Goal: Information Seeking & Learning: Check status

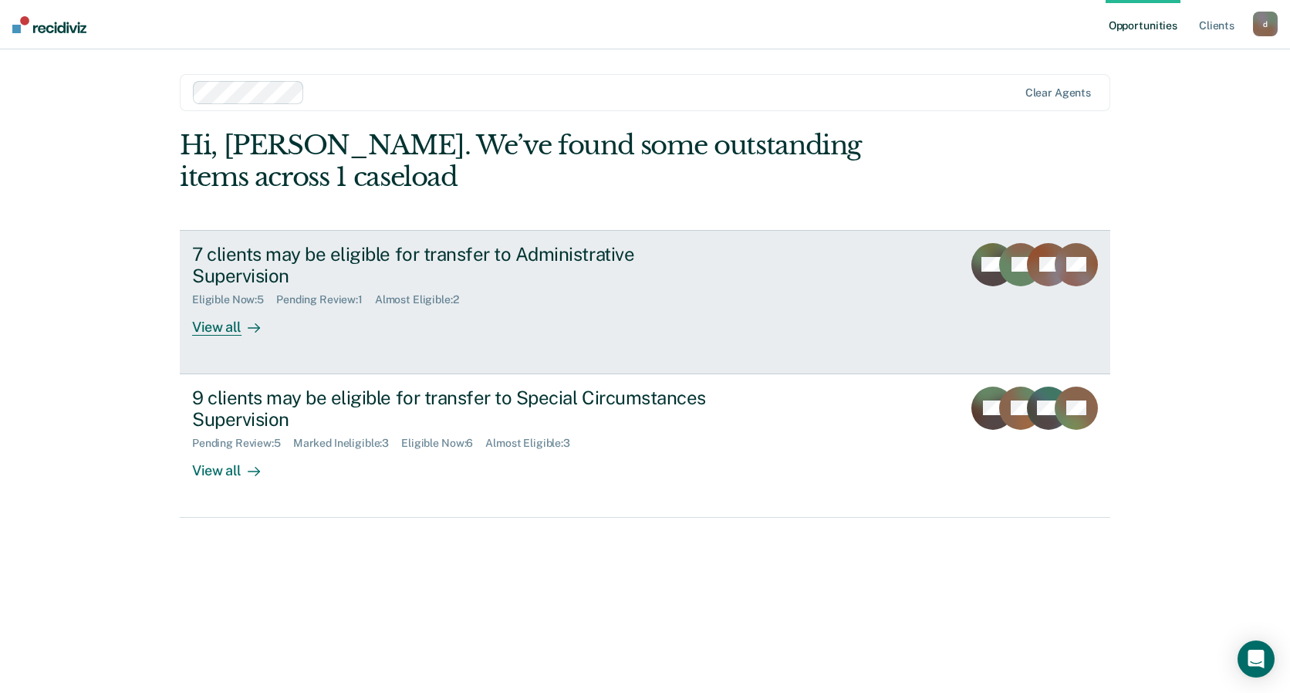
click at [234, 306] on div "View all" at bounding box center [235, 321] width 86 height 30
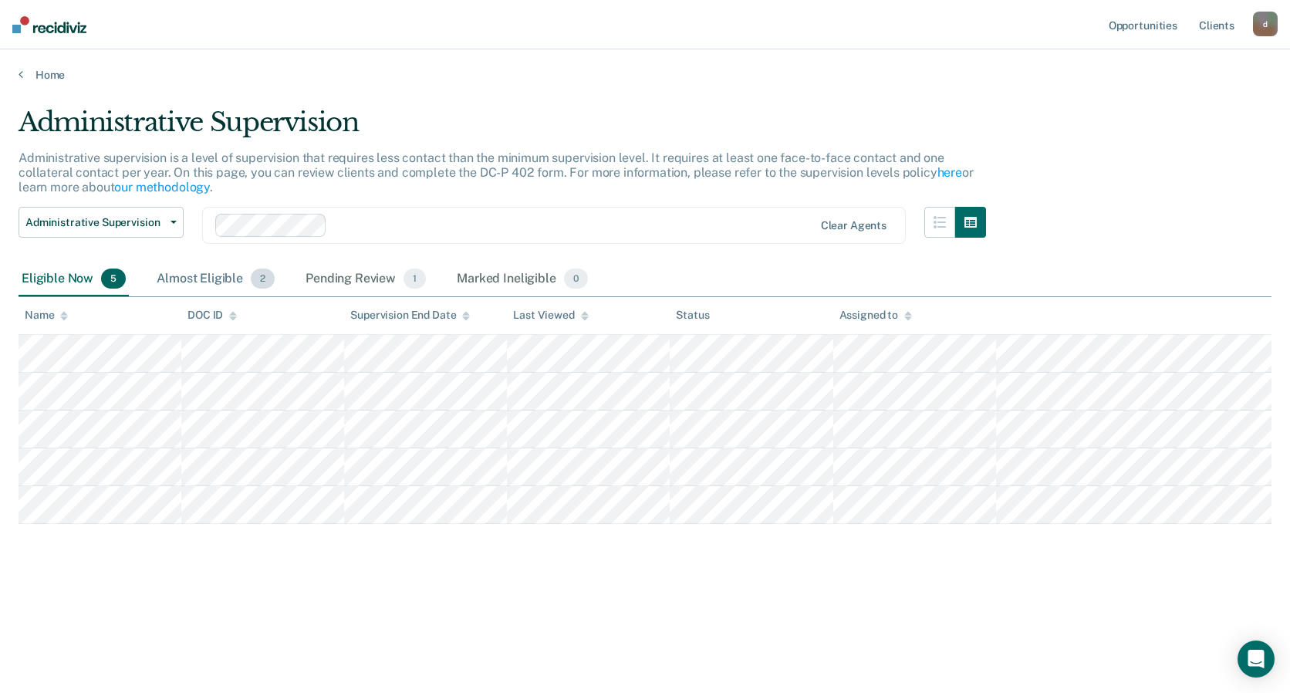
click at [216, 278] on div "Almost Eligible 2" at bounding box center [216, 279] width 124 height 34
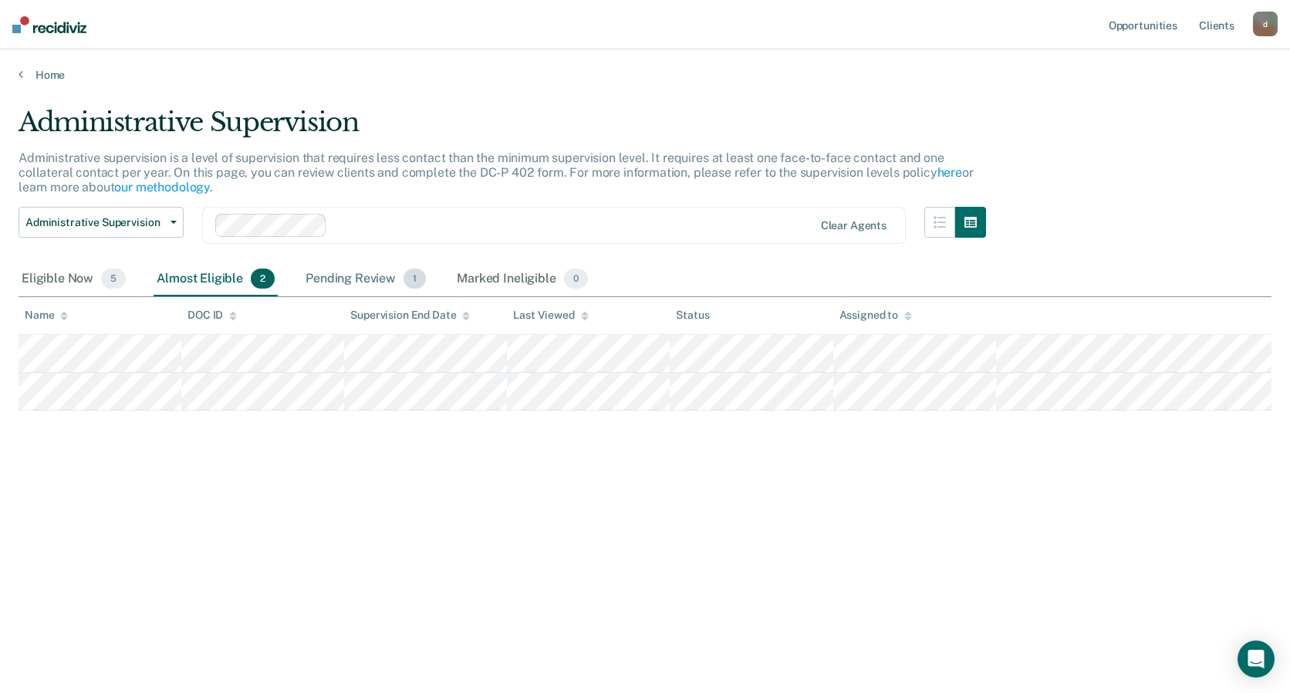
click at [361, 286] on div "Pending Review 1" at bounding box center [366, 279] width 127 height 34
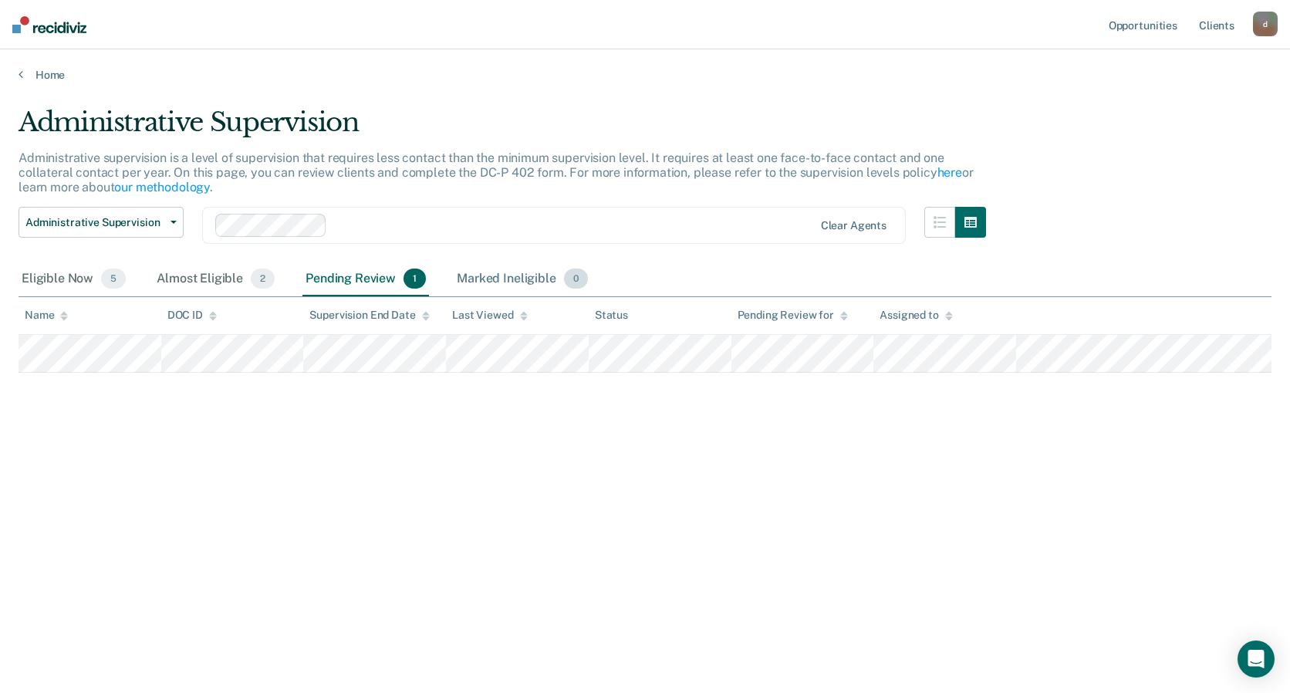
click at [520, 286] on div "Marked Ineligible 0" at bounding box center [522, 279] width 137 height 34
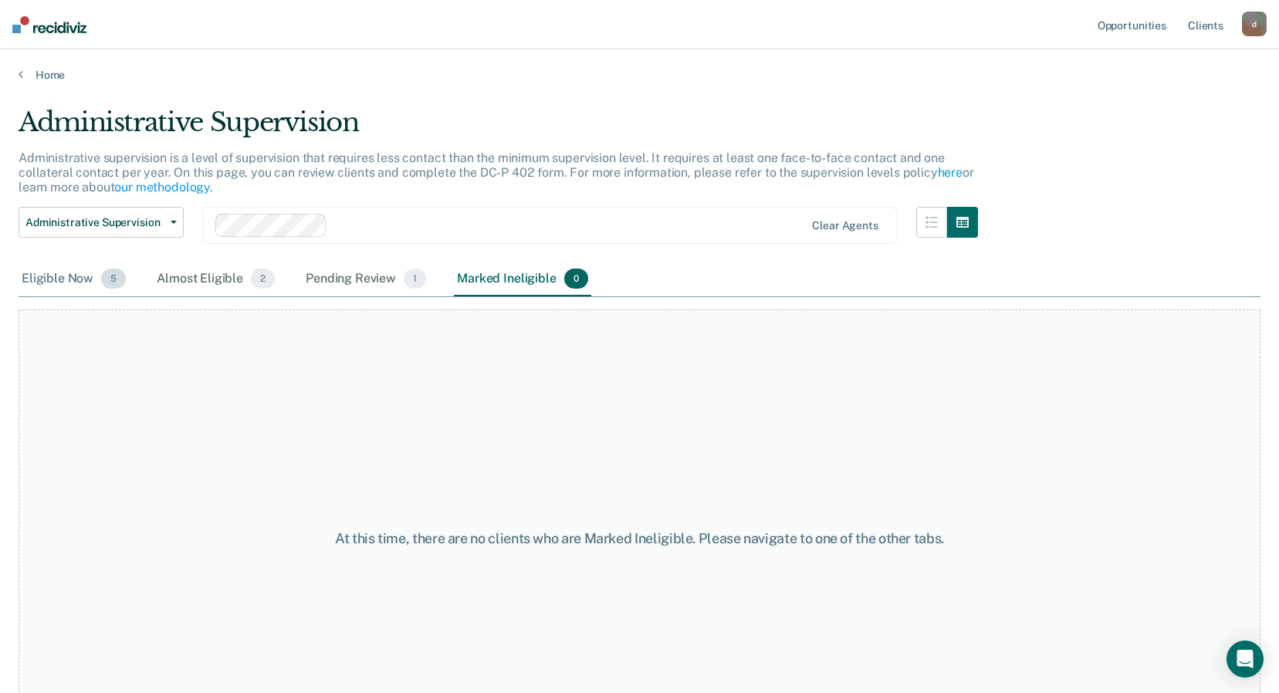
click at [107, 273] on span "5" at bounding box center [113, 279] width 25 height 20
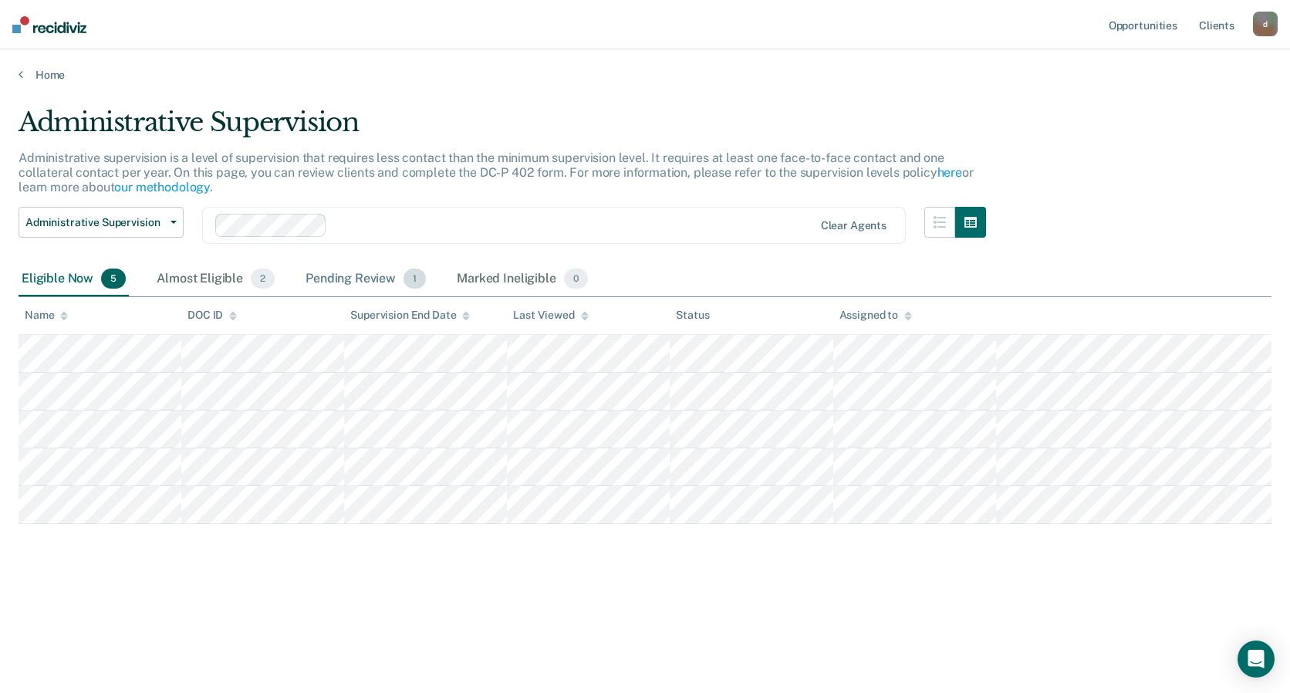
click at [400, 283] on div "Pending Review 1" at bounding box center [366, 279] width 127 height 34
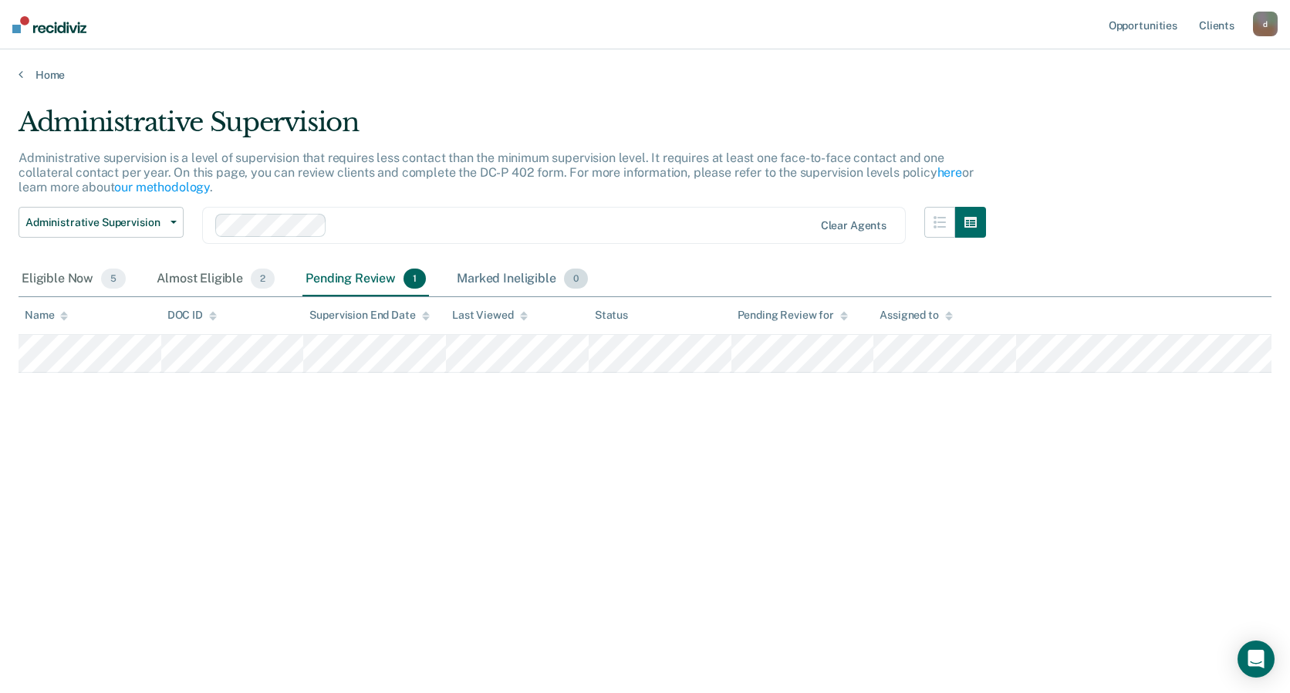
click at [528, 283] on div "Marked Ineligible 0" at bounding box center [522, 279] width 137 height 34
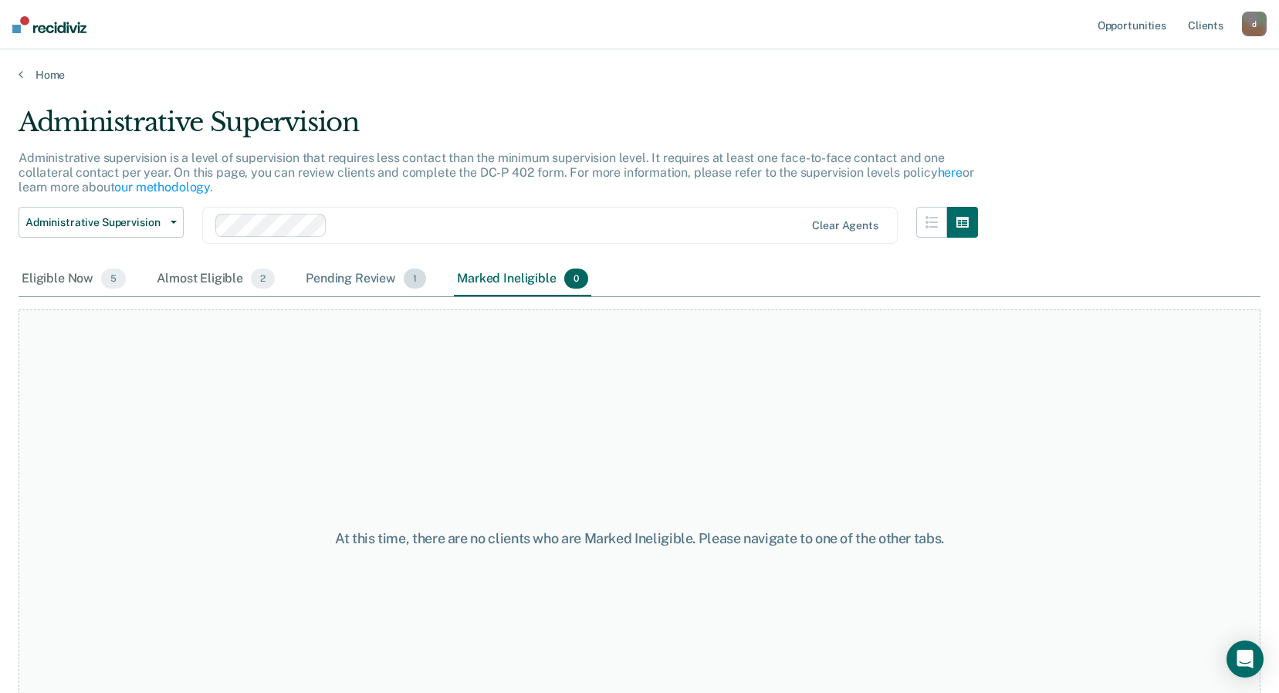
click at [387, 279] on div "Pending Review 1" at bounding box center [366, 279] width 127 height 34
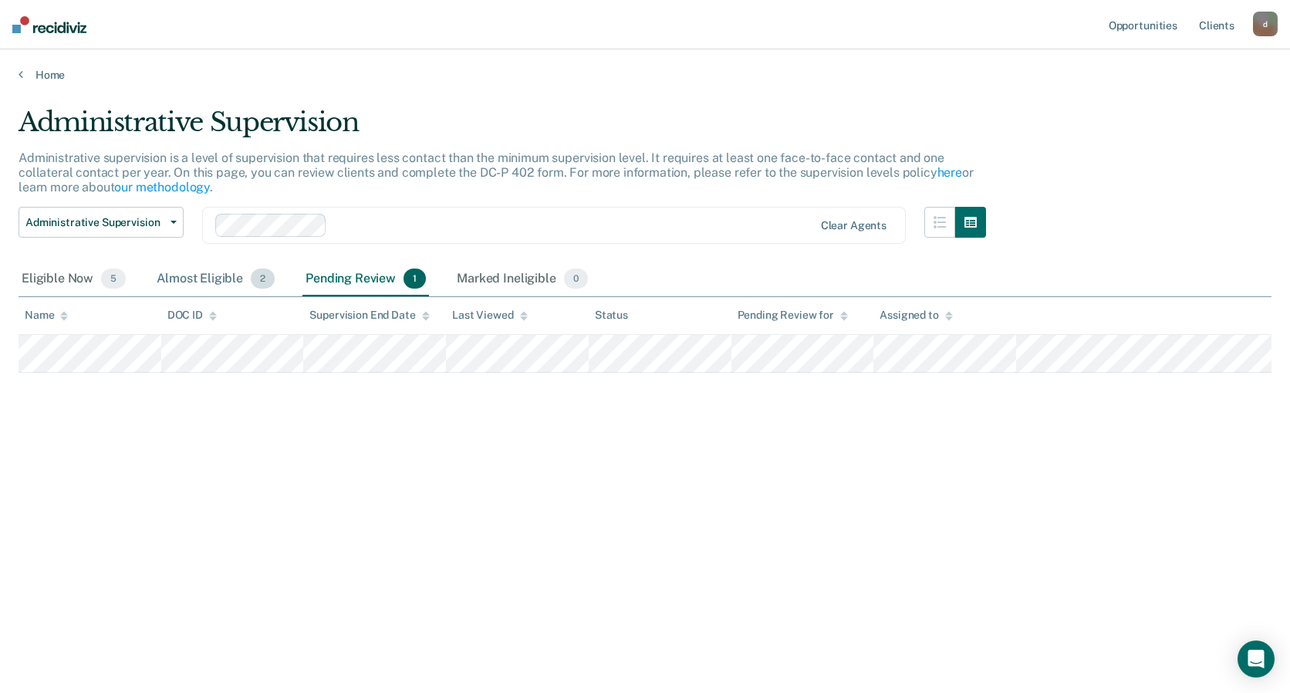
click at [167, 282] on div "Almost Eligible 2" at bounding box center [216, 279] width 124 height 34
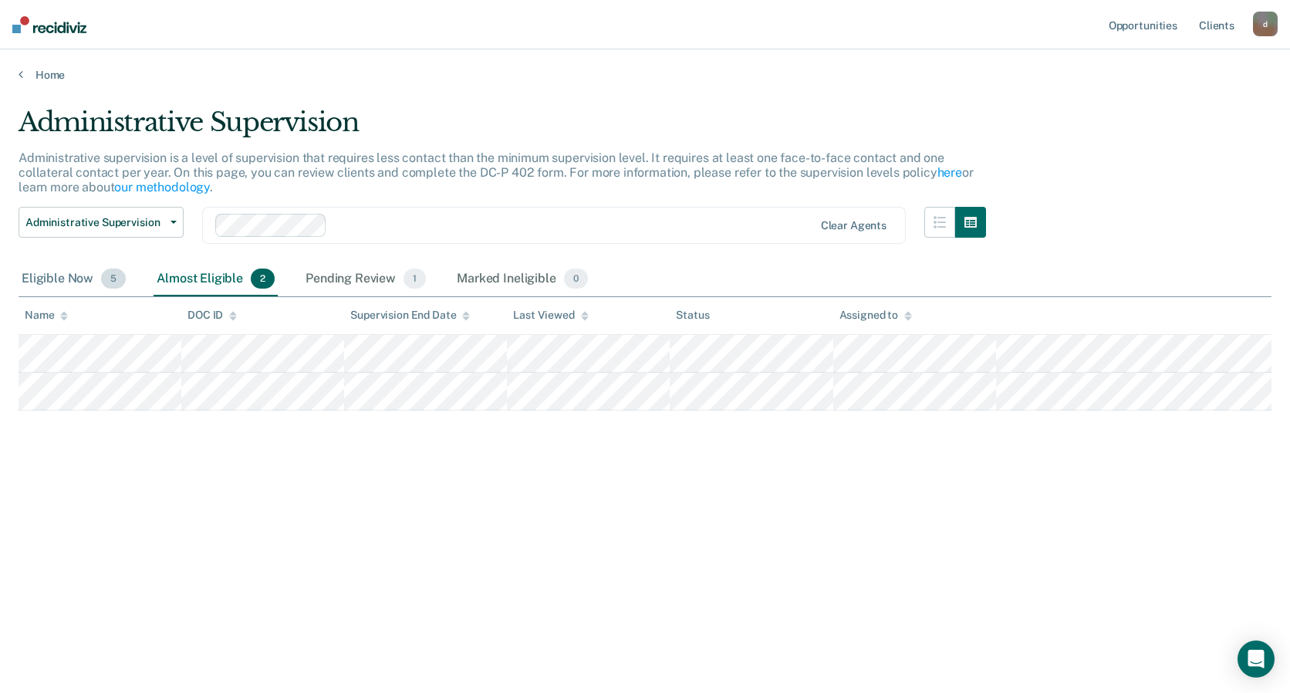
click at [86, 280] on div "Eligible Now 5" at bounding box center [74, 279] width 110 height 34
